Goal: Task Accomplishment & Management: Use online tool/utility

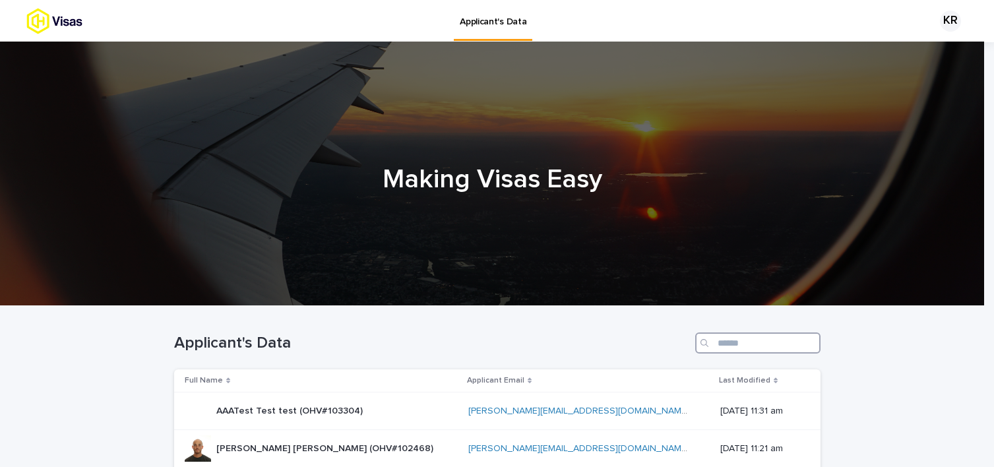
click at [775, 352] on input "Search" at bounding box center [758, 343] width 125 height 21
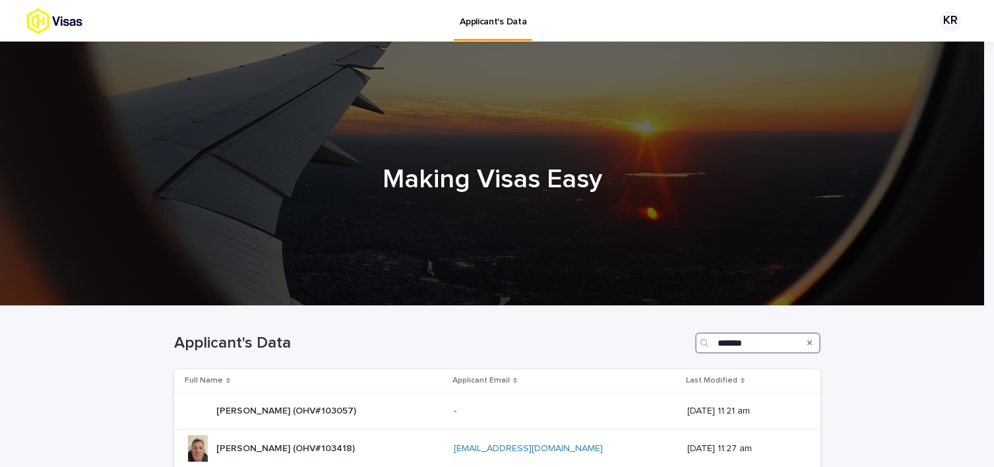
type input "*******"
click at [299, 441] on p "[PERSON_NAME] (OHV#103418)" at bounding box center [286, 448] width 141 height 14
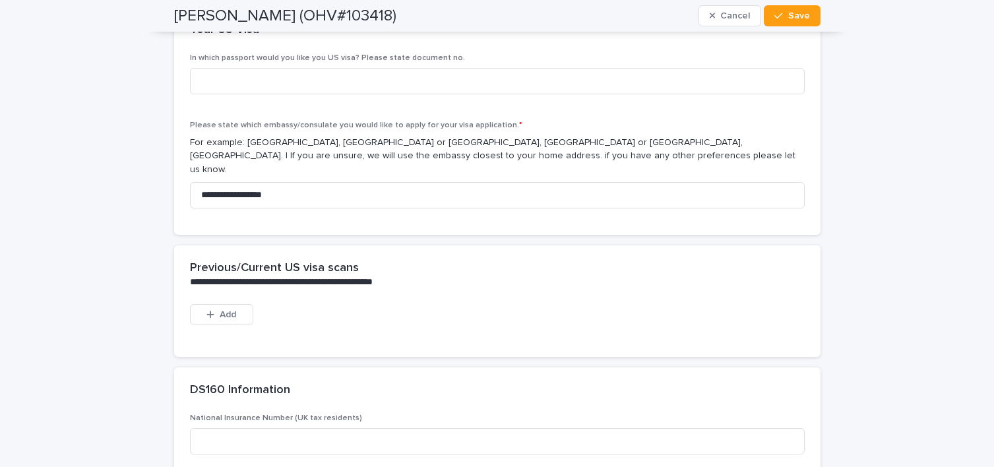
scroll to position [2770, 0]
click at [226, 305] on button "Add" at bounding box center [221, 314] width 63 height 21
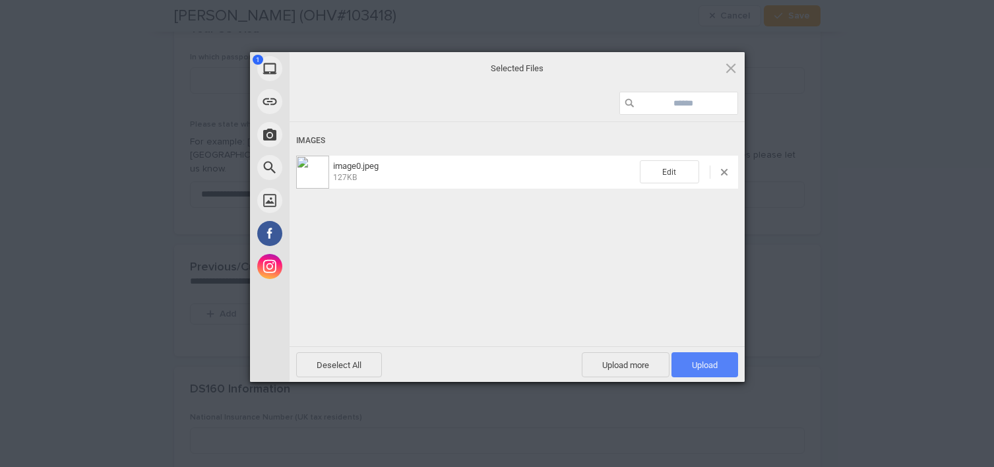
click at [707, 366] on span "Upload 1" at bounding box center [705, 365] width 26 height 10
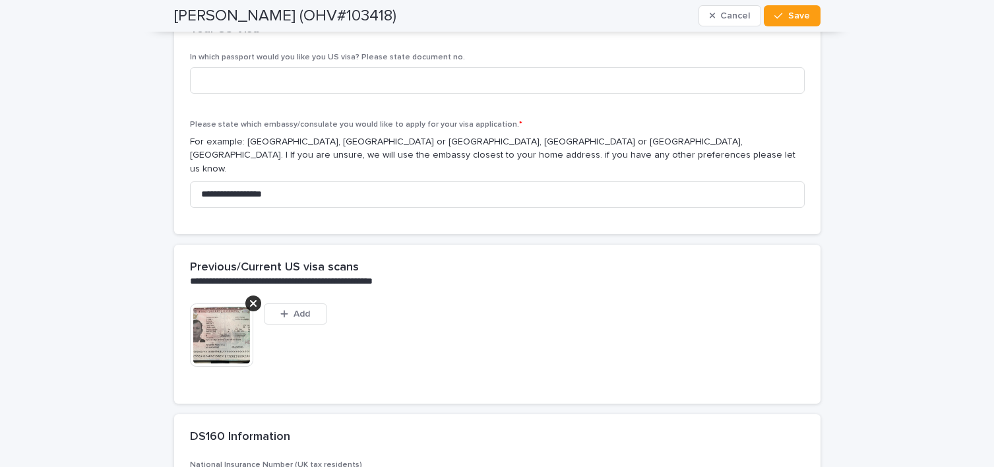
scroll to position [2793, 0]
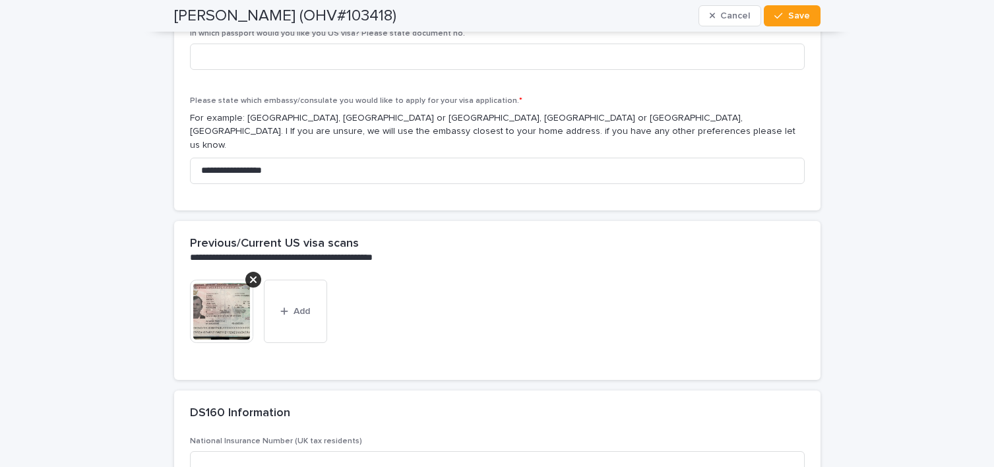
drag, startPoint x: 795, startPoint y: 16, endPoint x: 516, endPoint y: 1, distance: 279.5
click at [795, 17] on span "Save" at bounding box center [800, 15] width 22 height 9
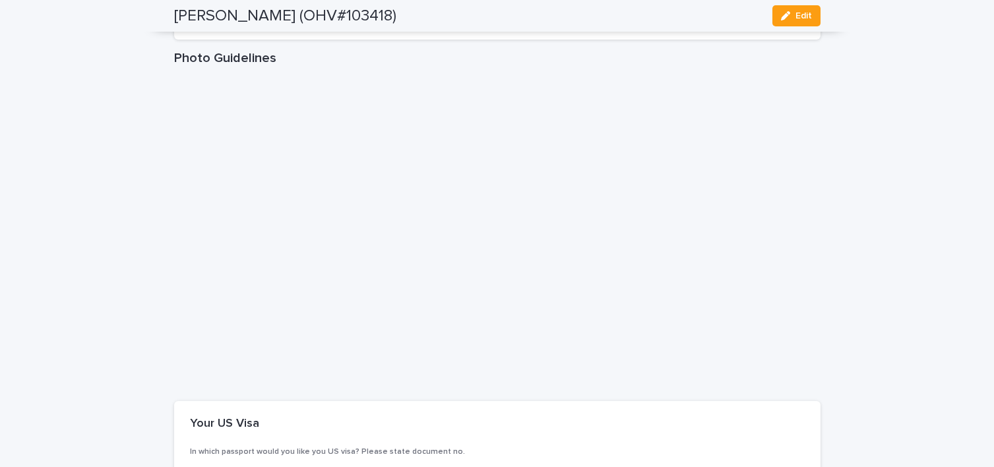
scroll to position [3383, 0]
